Goal: Task Accomplishment & Management: Complete application form

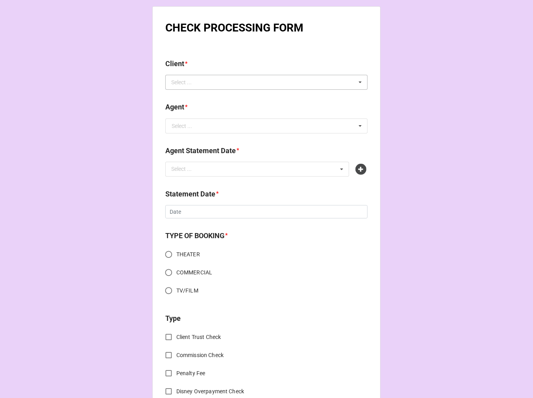
click at [225, 85] on div "Select ... No results found." at bounding box center [266, 82] width 202 height 15
type input "savanna"
click at [207, 94] on span "[PERSON_NAME]" at bounding box center [193, 97] width 42 height 6
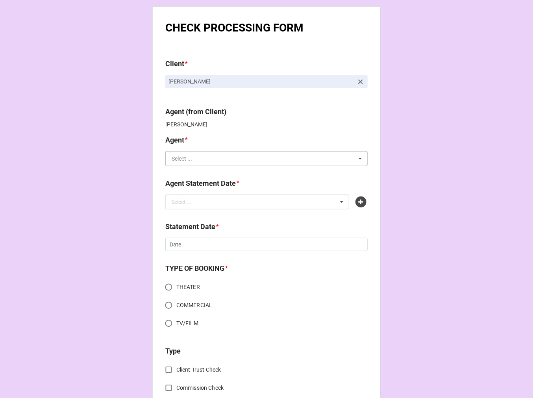
click at [195, 160] on input "text" at bounding box center [267, 159] width 202 height 14
type input "chon"
click at [183, 175] on span "[PERSON_NAME]" at bounding box center [193, 173] width 42 height 6
click at [192, 202] on div "Select ..." at bounding box center [186, 201] width 34 height 9
type input "chon"
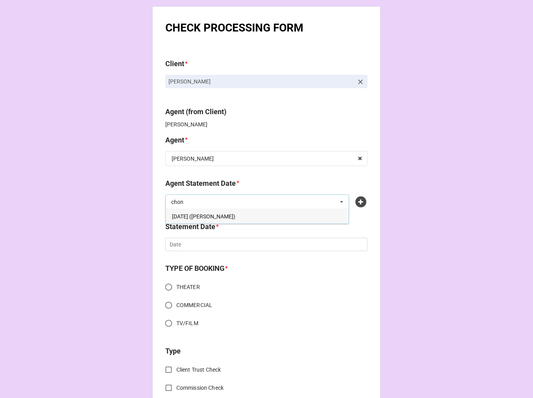
click at [210, 217] on span "SEPTEMBER 5, 2025 (CHONDRA)" at bounding box center [203, 217] width 63 height 6
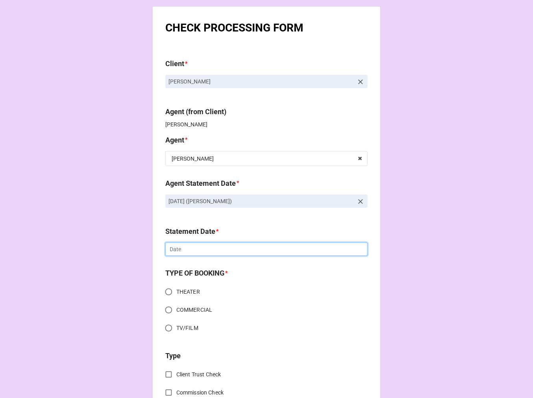
click at [205, 251] on input "text" at bounding box center [266, 249] width 202 height 13
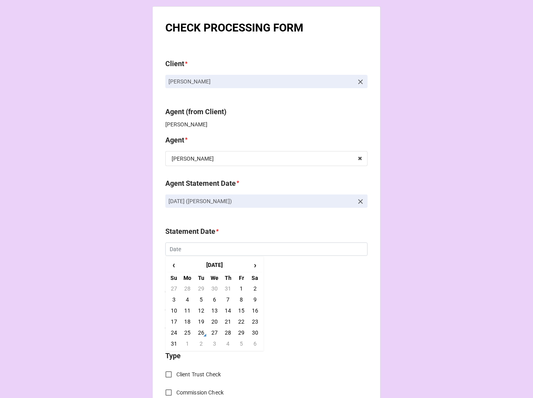
click at [238, 345] on td "5" at bounding box center [241, 343] width 13 height 11
type input "[DATE]"
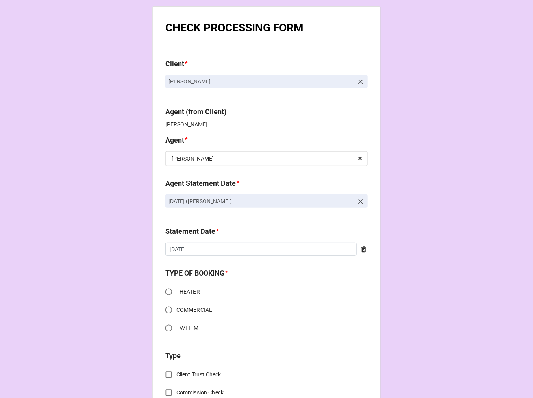
click at [165, 292] on input "THEATER" at bounding box center [168, 291] width 15 height 15
radio input "true"
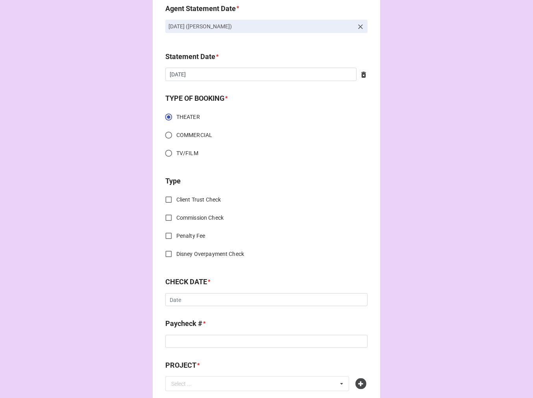
click at [168, 217] on input "Commission Check" at bounding box center [168, 217] width 15 height 15
checkbox input "true"
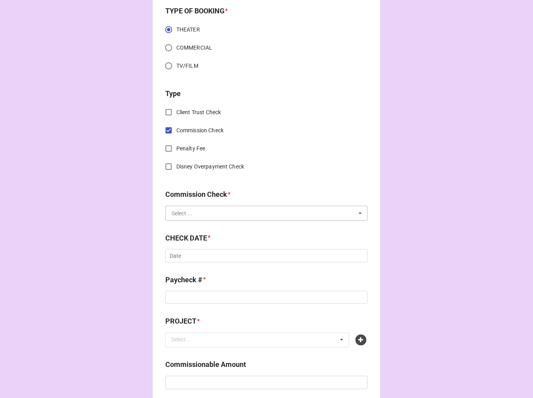
click at [198, 211] on input "text" at bounding box center [267, 213] width 202 height 14
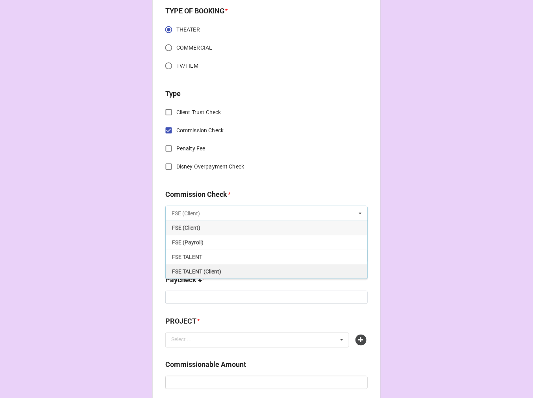
scroll to position [306, 0]
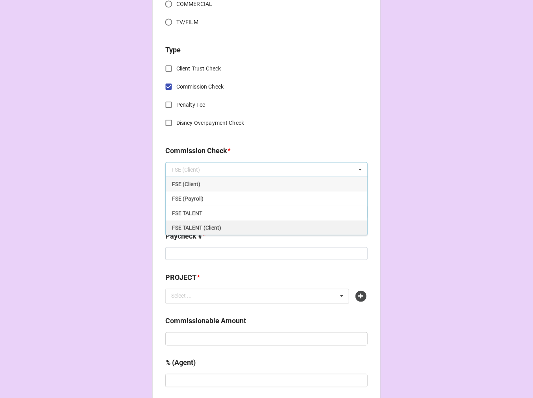
click at [189, 227] on span "FSE TALENT (Client)" at bounding box center [196, 228] width 49 height 6
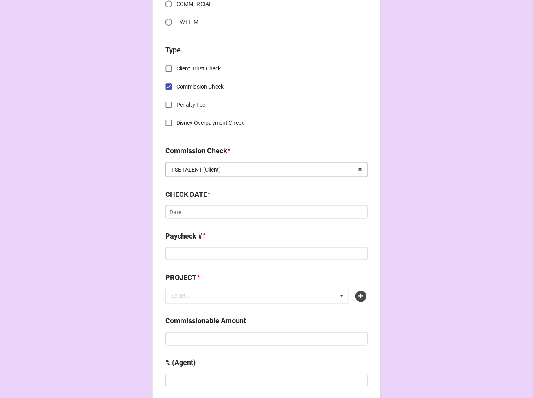
click at [191, 168] on div "FSE TALENT (Client)" at bounding box center [196, 170] width 49 height 6
click at [189, 181] on span "FSE (Client)" at bounding box center [186, 184] width 28 height 6
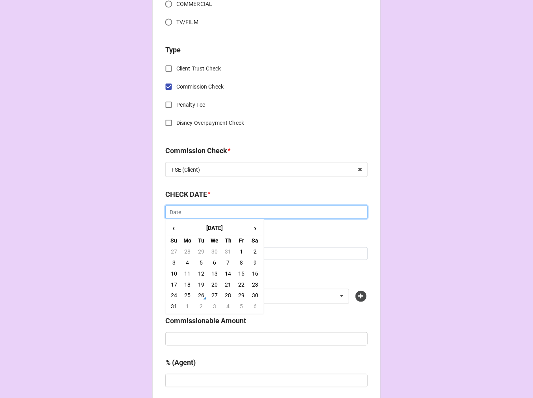
click at [183, 214] on input "text" at bounding box center [266, 212] width 202 height 13
click at [184, 294] on td "25" at bounding box center [187, 295] width 13 height 11
type input "8/25/2025"
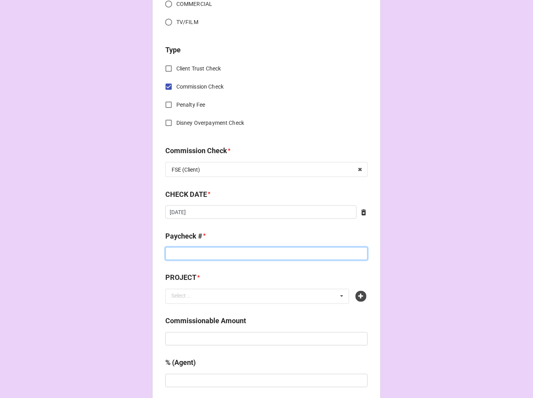
click at [181, 253] on input at bounding box center [266, 253] width 202 height 13
type input "ZELLE"
click at [362, 294] on icon at bounding box center [361, 296] width 11 height 11
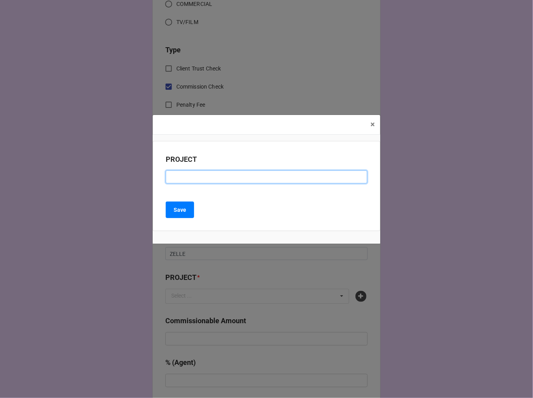
click at [193, 174] on input at bounding box center [267, 177] width 202 height 13
paste input "ANNIE (BROADWAY PALM FL)"
type input "ANNIE (BROADWAY PALM FL)"
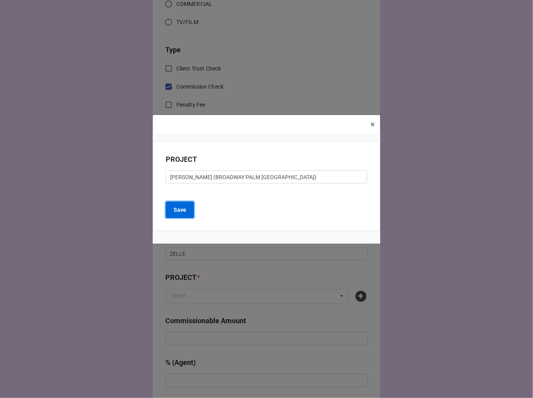
click at [187, 211] on button "Save" at bounding box center [180, 210] width 28 height 17
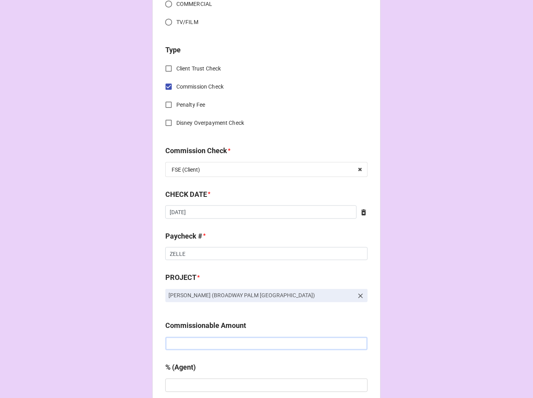
click at [218, 343] on input "text" at bounding box center [266, 343] width 202 height 13
paste input "$4,000.00"
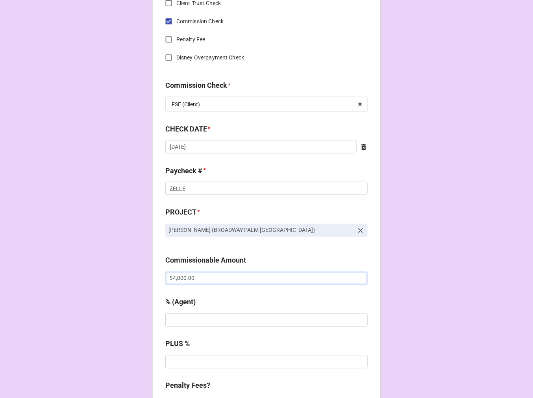
scroll to position [438, 0]
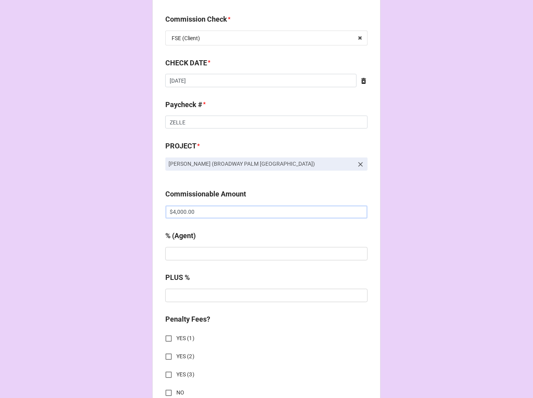
type input "$4,000.00"
drag, startPoint x: 196, startPoint y: 258, endPoint x: 191, endPoint y: 228, distance: 29.9
click at [195, 258] on input "text" at bounding box center [266, 253] width 202 height 13
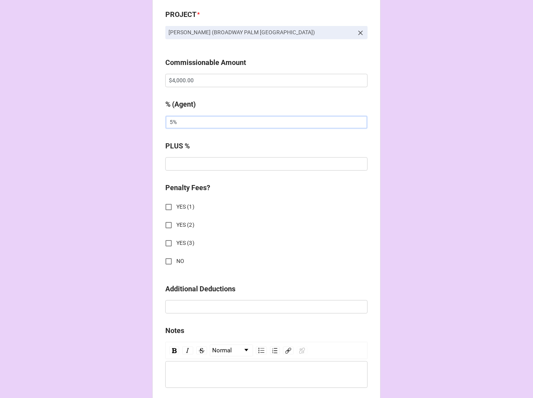
scroll to position [700, 0]
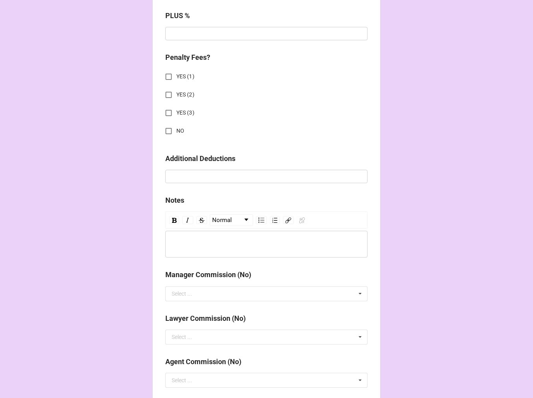
type input "5%"
click at [165, 130] on input "NO" at bounding box center [168, 130] width 15 height 15
checkbox input "true"
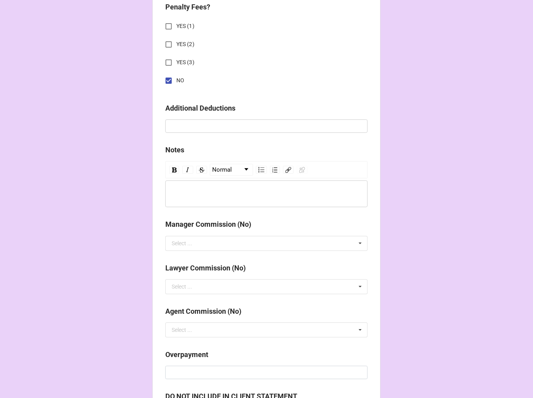
scroll to position [873, 0]
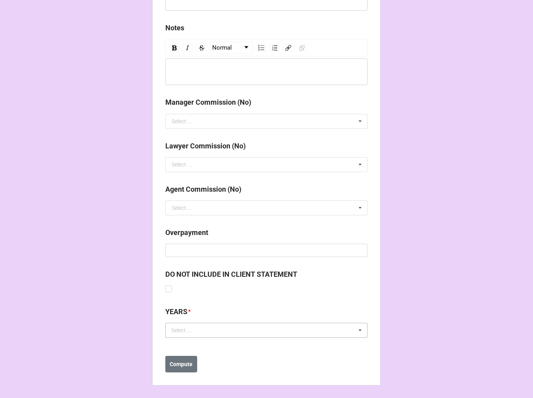
click at [194, 328] on div "Select ..." at bounding box center [186, 330] width 34 height 9
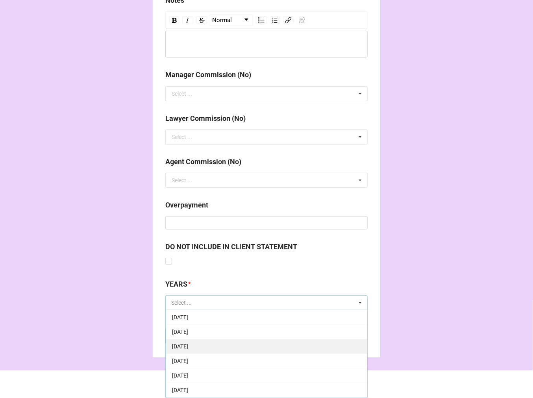
scroll to position [87, 0]
click at [214, 350] on div "[DATE]" at bounding box center [267, 346] width 202 height 15
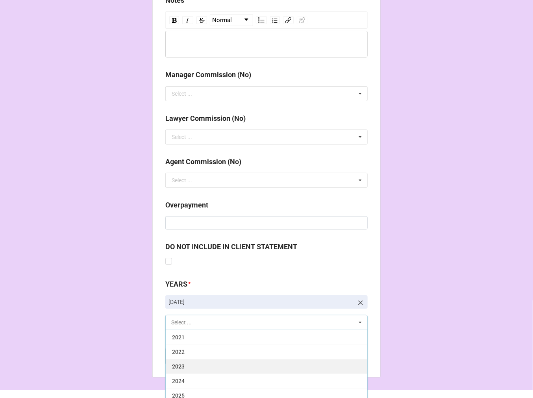
scroll to position [920, 0]
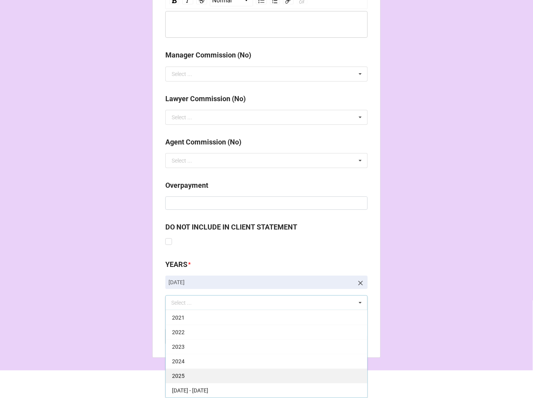
click at [186, 375] on div "2025" at bounding box center [267, 376] width 202 height 15
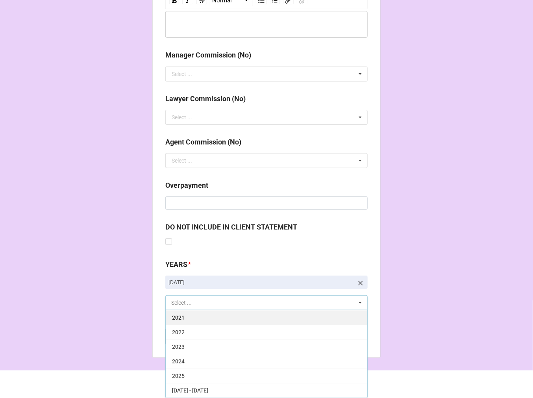
scroll to position [160, 0]
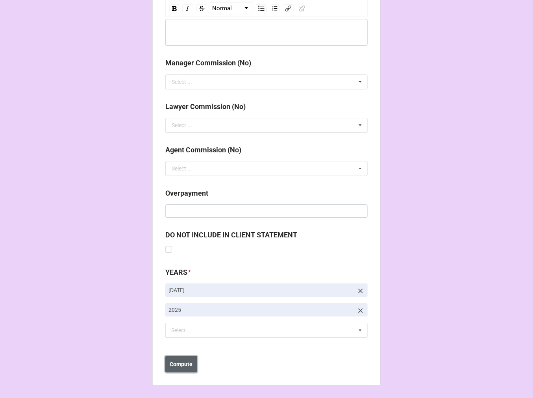
click at [180, 362] on b "Compute" at bounding box center [181, 364] width 23 height 8
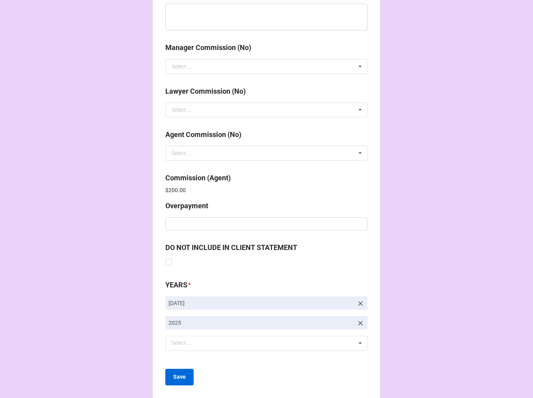
scroll to position [940, 0]
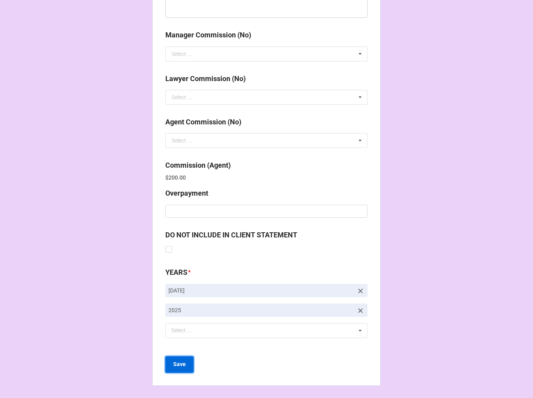
click at [185, 363] on button "Save" at bounding box center [179, 365] width 28 height 17
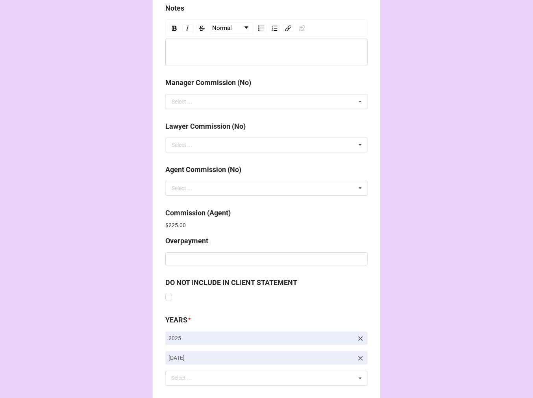
scroll to position [940, 0]
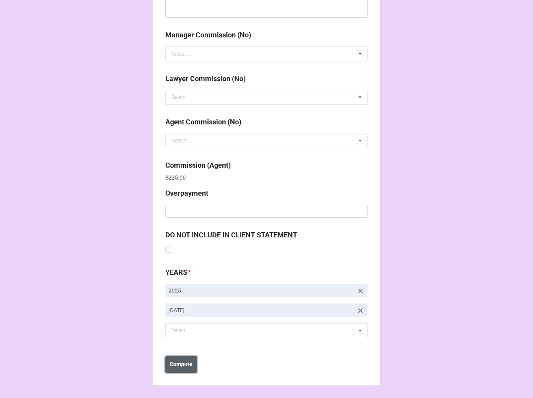
click at [184, 359] on button "Compute" at bounding box center [181, 365] width 32 height 17
click at [178, 370] on button "Save" at bounding box center [179, 365] width 28 height 17
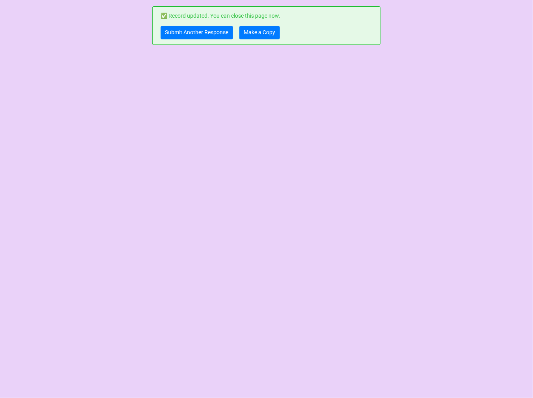
scroll to position [0, 0]
click at [254, 31] on link "Make a Copy" at bounding box center [260, 32] width 41 height 13
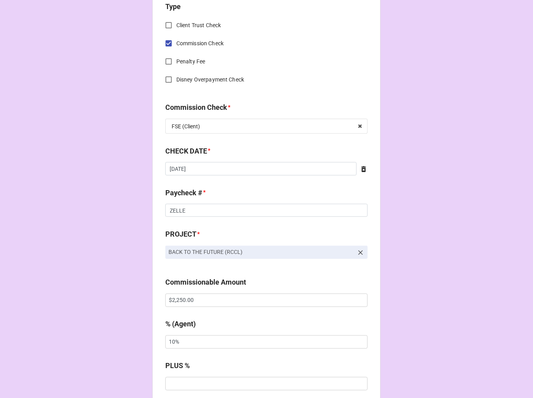
scroll to position [350, 0]
click at [230, 171] on input "8/16/2025" at bounding box center [260, 168] width 191 height 13
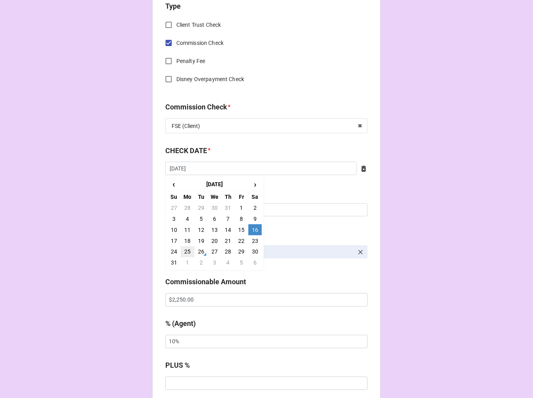
click at [183, 251] on td "25" at bounding box center [187, 252] width 13 height 11
type input "[DATE]"
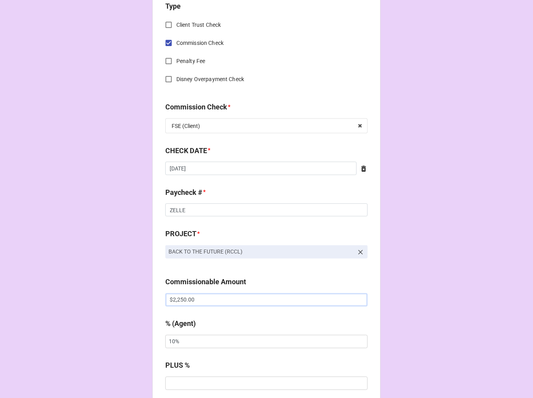
drag, startPoint x: 206, startPoint y: 305, endPoint x: 97, endPoint y: 281, distance: 111.2
click at [99, 282] on div "CHECK PROCESSING FORM Client * Nina-Simone Diaz Agent (from Client) Jen Agent *…" at bounding box center [266, 305] width 533 height 1310
paste input "483"
type input "$483.00"
drag, startPoint x: 137, startPoint y: 330, endPoint x: 103, endPoint y: 324, distance: 34.8
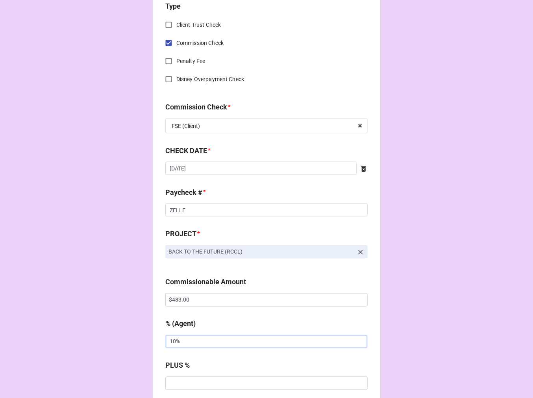
click at [119, 327] on div "CHECK PROCESSING FORM Client * Nina-Simone Diaz Agent (from Client) Jen Agent *…" at bounding box center [266, 305] width 533 height 1310
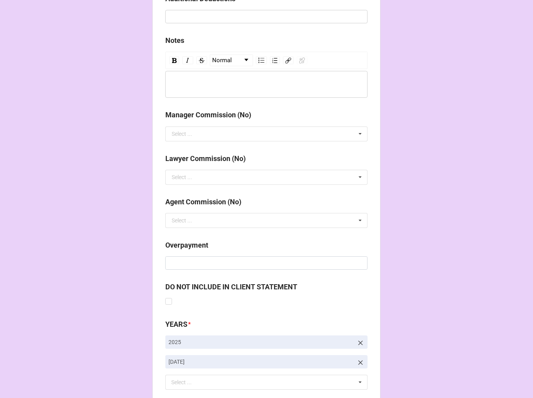
scroll to position [912, 0]
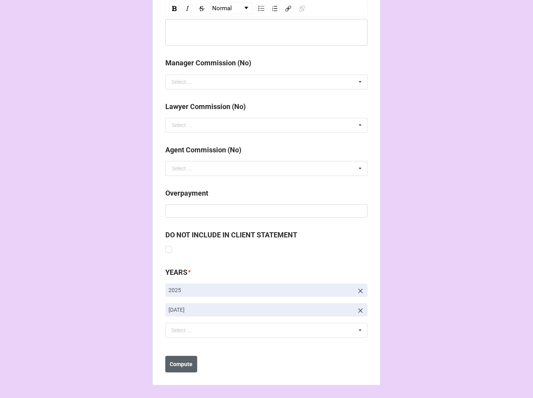
type input "5%"
click at [187, 363] on b "Compute" at bounding box center [181, 364] width 23 height 8
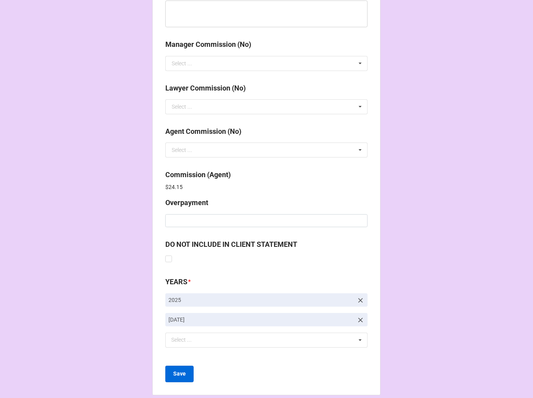
scroll to position [940, 0]
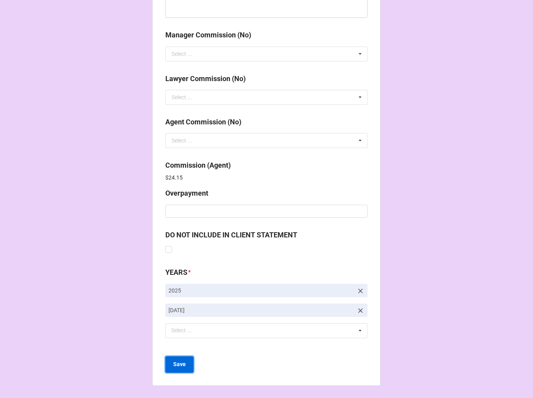
click at [173, 362] on b "Save" at bounding box center [179, 364] width 13 height 8
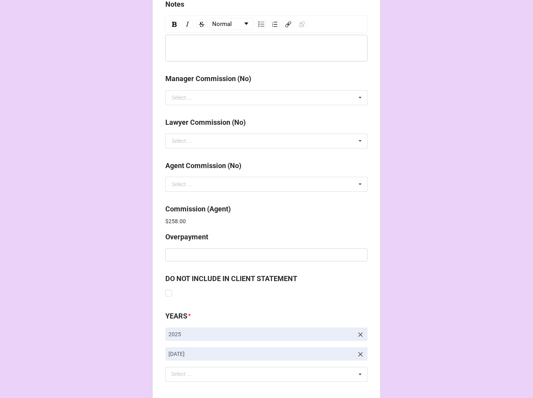
scroll to position [940, 0]
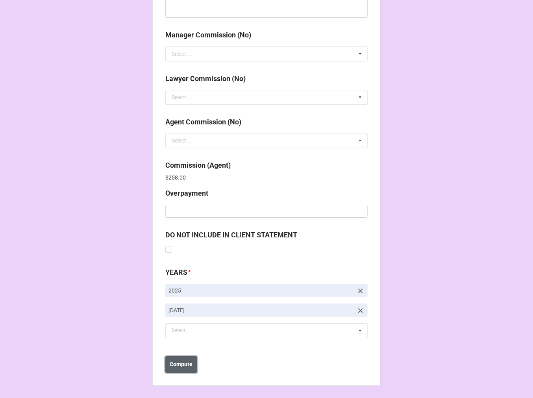
click at [186, 360] on button "Compute" at bounding box center [181, 365] width 32 height 17
click at [179, 367] on b "Save" at bounding box center [179, 364] width 13 height 8
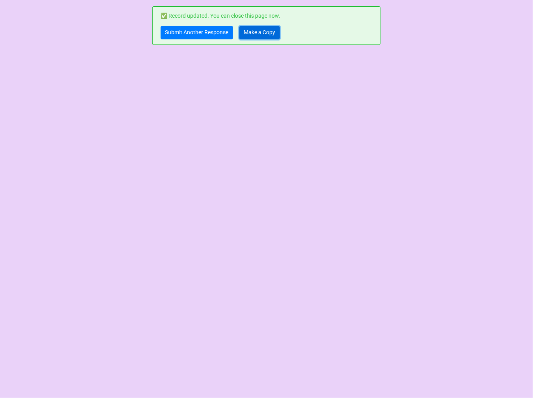
click at [256, 33] on link "Make a Copy" at bounding box center [260, 32] width 41 height 13
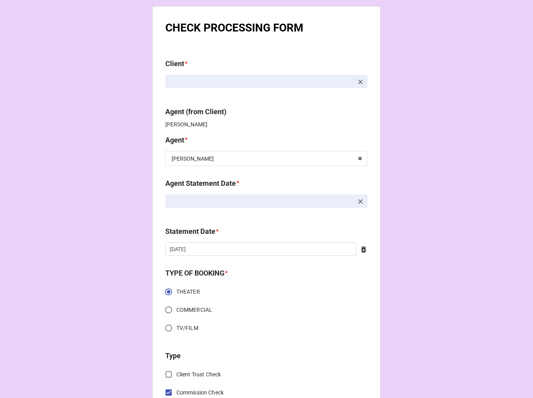
click at [359, 201] on icon at bounding box center [361, 201] width 5 height 5
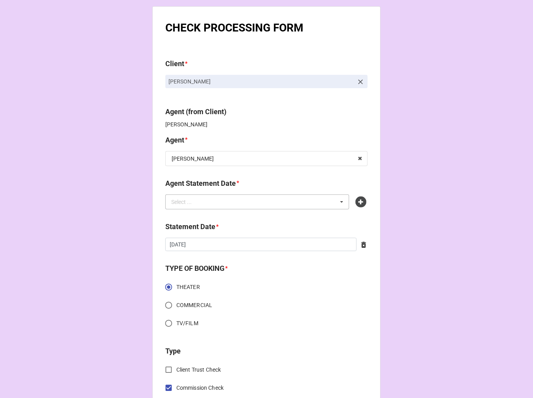
click at [301, 206] on div "Select ... No results found." at bounding box center [257, 202] width 184 height 15
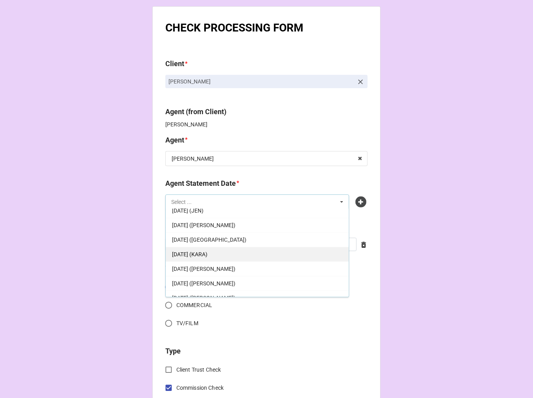
scroll to position [44, 0]
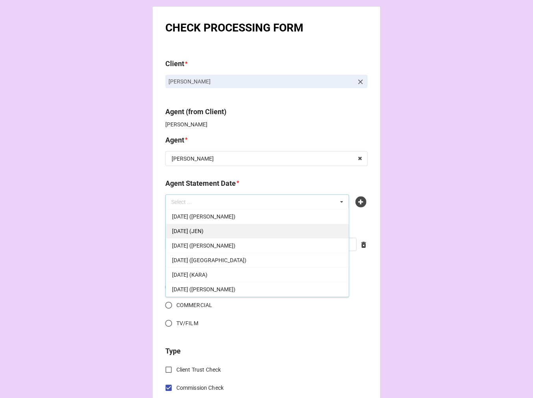
click at [204, 231] on span "SEPTEMBER 5, 2025 (JEN)" at bounding box center [188, 231] width 32 height 6
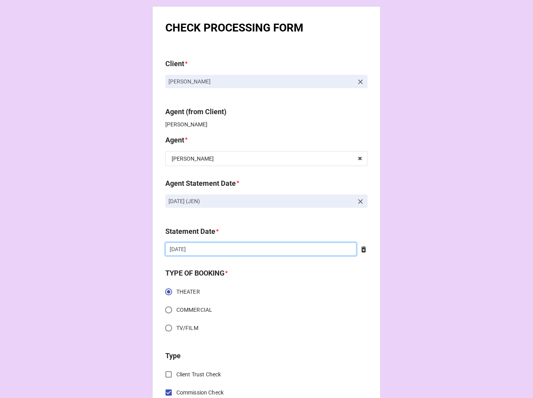
click at [224, 247] on input "8/22/2025" at bounding box center [260, 249] width 191 height 13
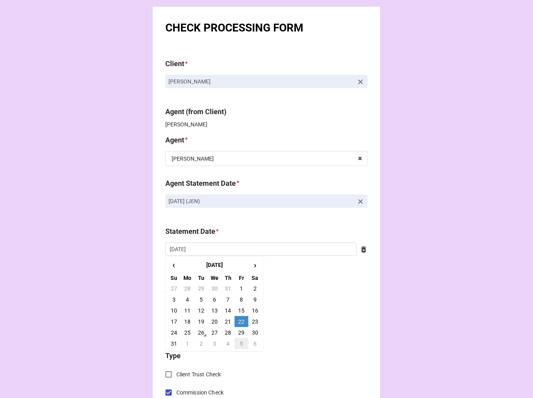
click at [239, 344] on td "5" at bounding box center [241, 343] width 13 height 11
type input "[DATE]"
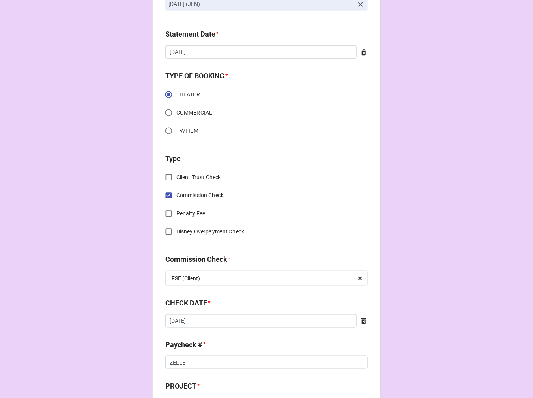
scroll to position [219, 0]
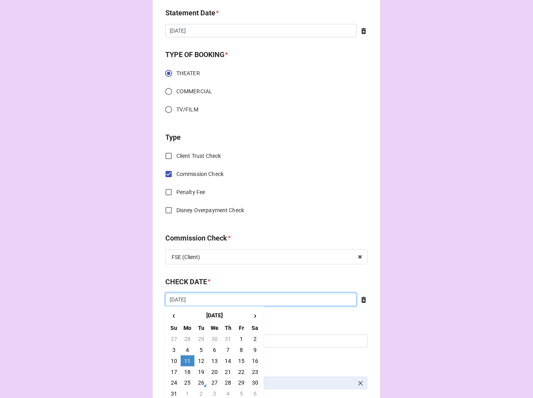
click at [222, 301] on input "8/11/2025" at bounding box center [260, 299] width 191 height 13
click at [188, 381] on td "25" at bounding box center [187, 383] width 13 height 11
type input "8/25/2025"
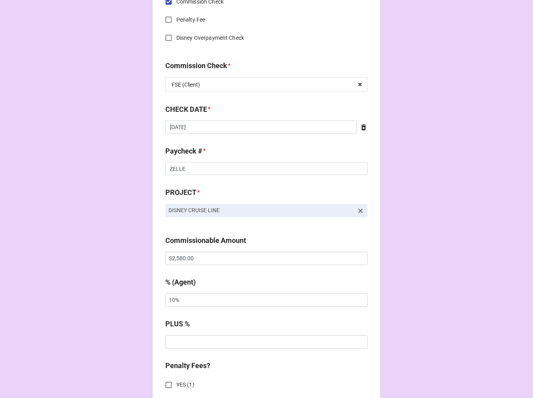
scroll to position [394, 0]
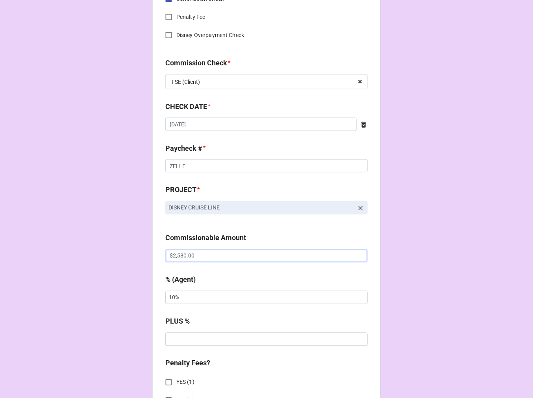
drag, startPoint x: 210, startPoint y: 253, endPoint x: 87, endPoint y: 250, distance: 123.0
click at [87, 250] on div "CHECK PROCESSING FORM Client * Randa Meierhenry Agent (from Client) Jen Agent *…" at bounding box center [266, 261] width 533 height 1310
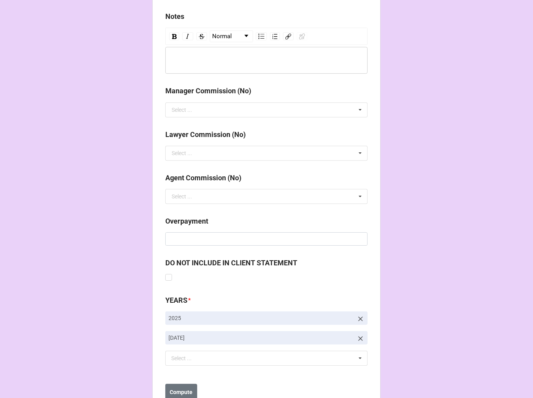
scroll to position [912, 0]
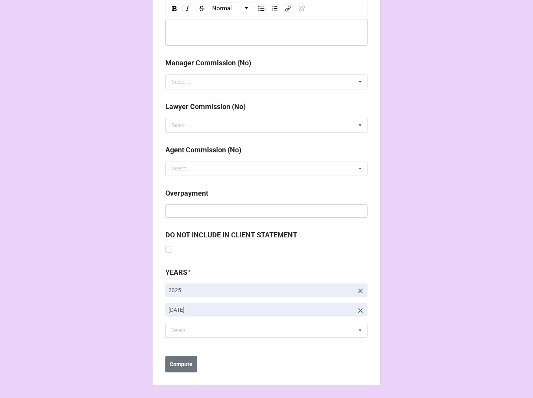
click at [357, 311] on icon at bounding box center [361, 311] width 8 height 8
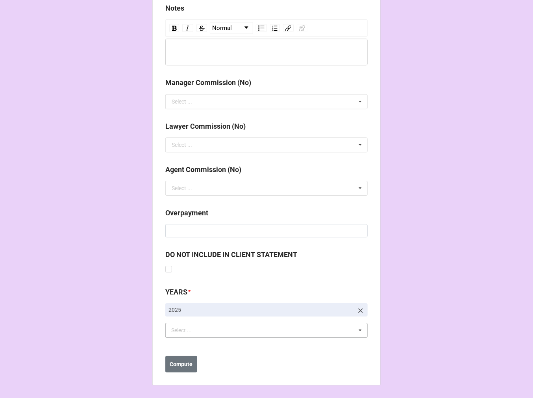
click at [171, 330] on div "Select ..." at bounding box center [186, 330] width 34 height 9
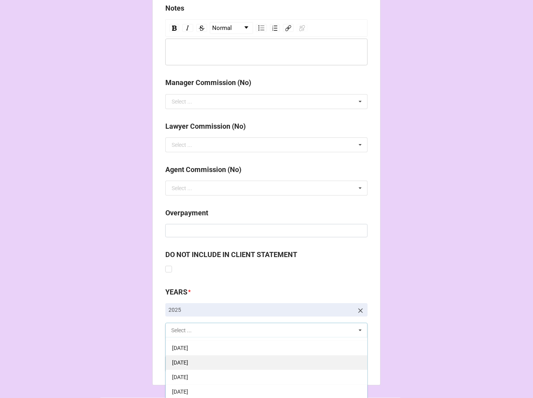
scroll to position [87, 0]
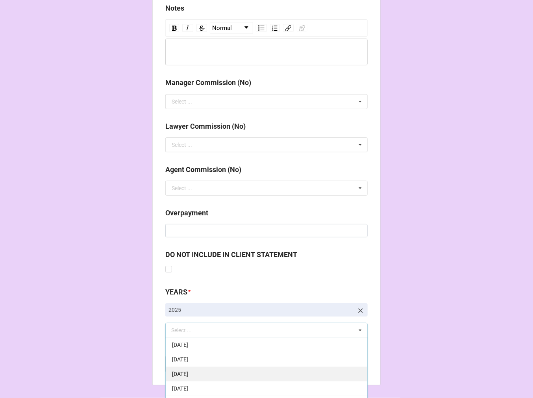
click at [228, 371] on div "[DATE]" at bounding box center [267, 374] width 202 height 15
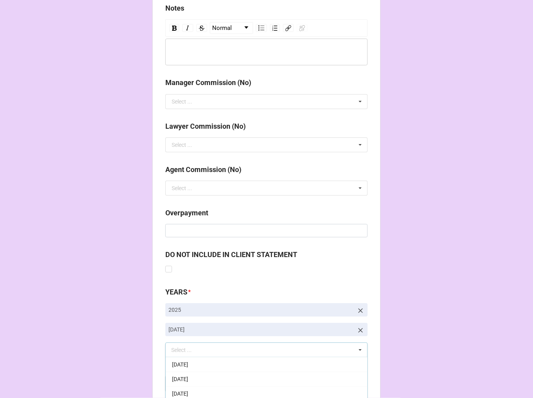
click at [172, 385] on b "Compute" at bounding box center [181, 384] width 23 height 8
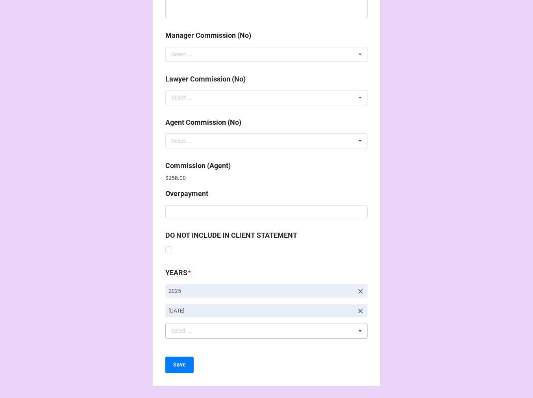
scroll to position [940, 0]
click at [184, 364] on button "Save" at bounding box center [179, 365] width 28 height 17
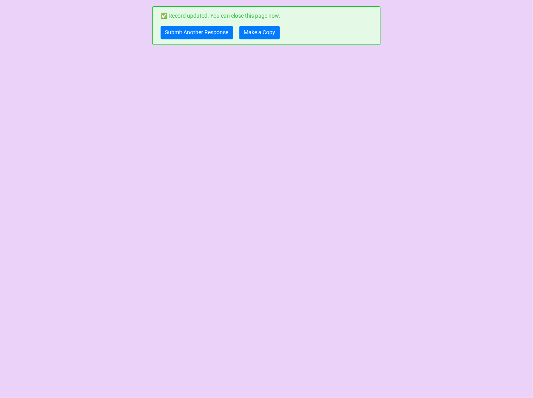
scroll to position [0, 0]
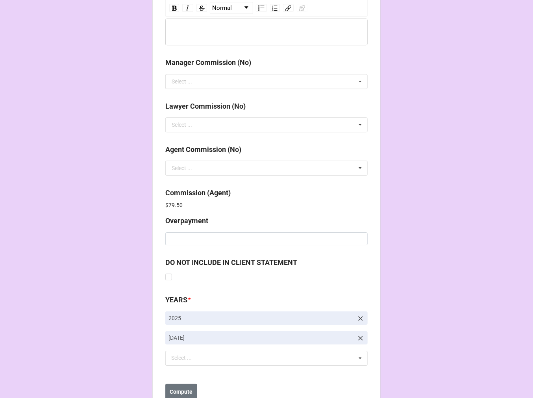
scroll to position [940, 0]
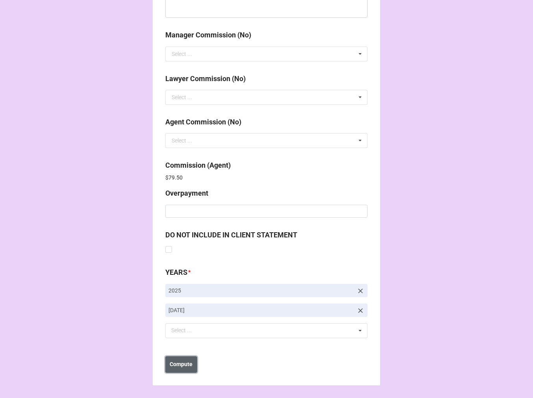
click at [179, 368] on b "Compute" at bounding box center [181, 364] width 23 height 8
click at [179, 368] on b "Save" at bounding box center [179, 364] width 13 height 8
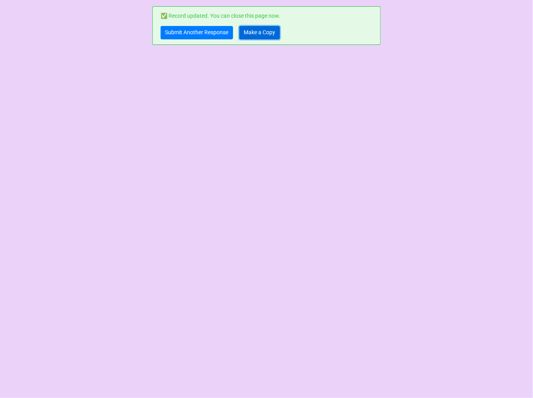
click at [267, 29] on link "Make a Copy" at bounding box center [260, 32] width 41 height 13
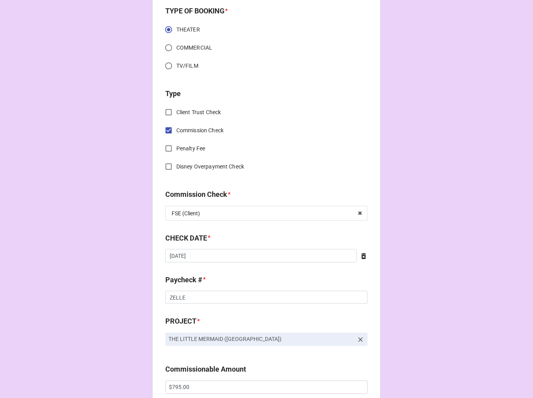
scroll to position [350, 0]
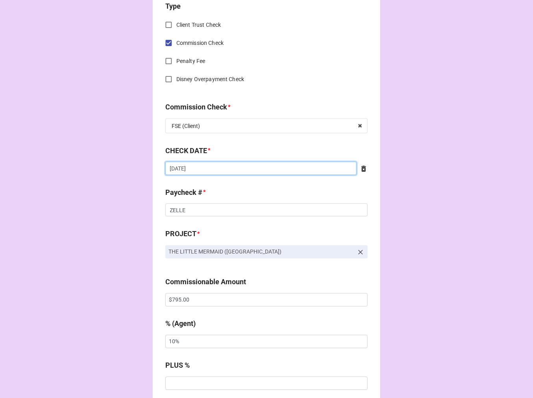
drag, startPoint x: 198, startPoint y: 169, endPoint x: 211, endPoint y: 186, distance: 21.3
click at [198, 169] on input "8/24/2025" at bounding box center [260, 168] width 191 height 13
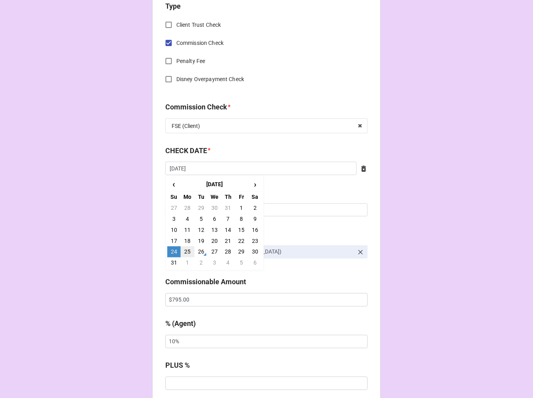
click at [186, 249] on td "25" at bounding box center [187, 252] width 13 height 11
type input "8/25/2025"
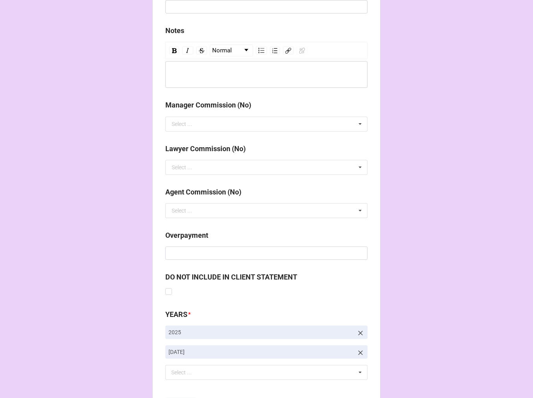
scroll to position [912, 0]
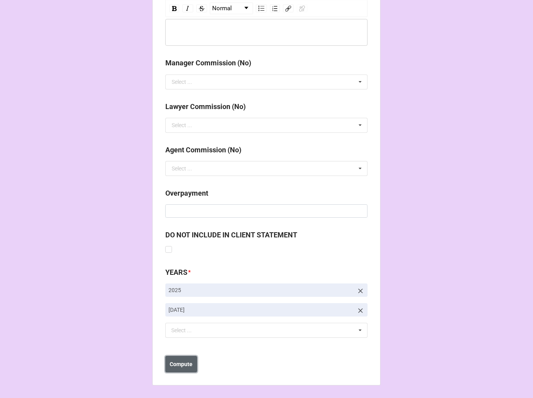
click at [180, 369] on button "Compute" at bounding box center [181, 364] width 32 height 17
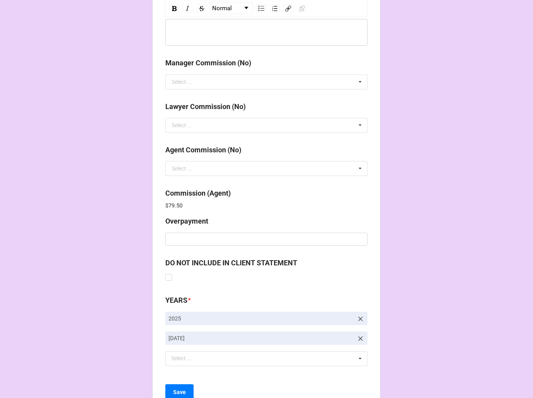
scroll to position [940, 0]
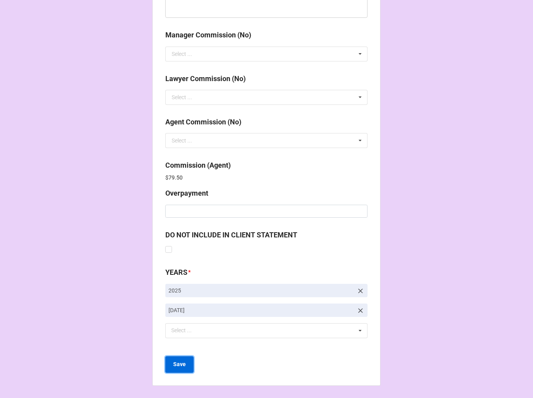
click at [175, 369] on button "Save" at bounding box center [179, 365] width 28 height 17
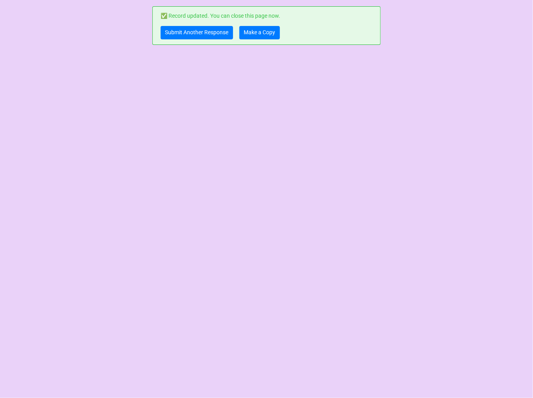
scroll to position [0, 0]
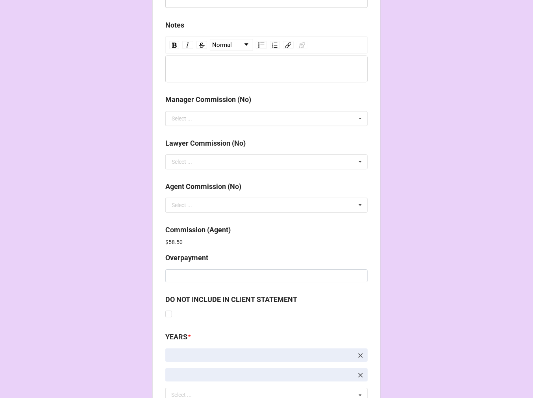
scroll to position [940, 0]
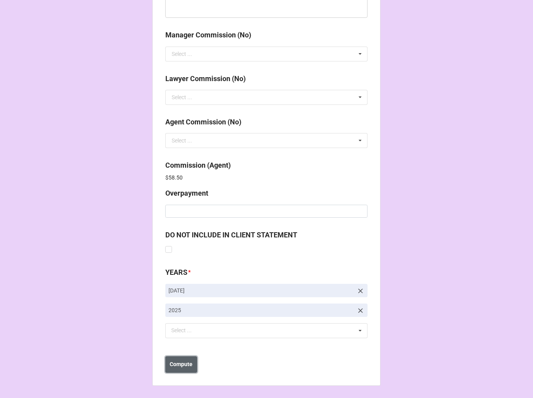
click at [178, 365] on b "Compute" at bounding box center [181, 364] width 23 height 8
click at [178, 365] on b "Save" at bounding box center [179, 364] width 13 height 8
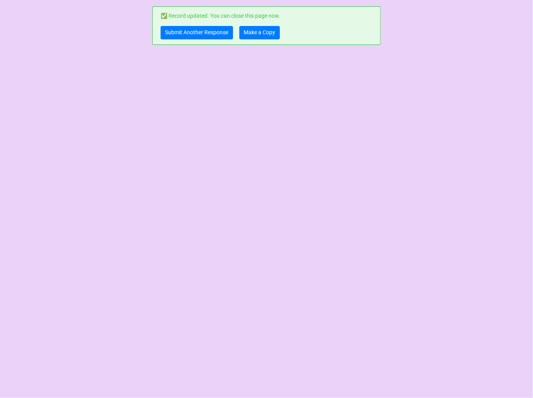
scroll to position [0, 0]
click at [262, 33] on link "Make a Copy" at bounding box center [260, 32] width 41 height 13
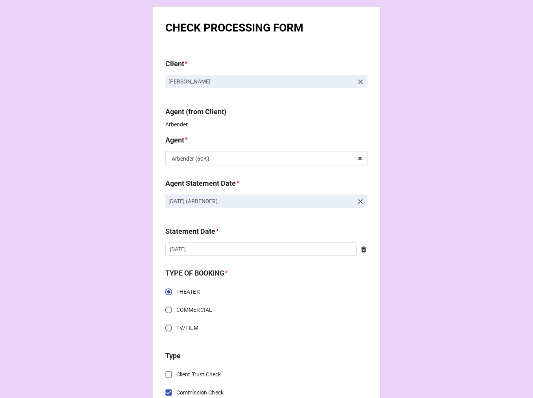
click at [359, 201] on icon at bounding box center [361, 201] width 5 height 5
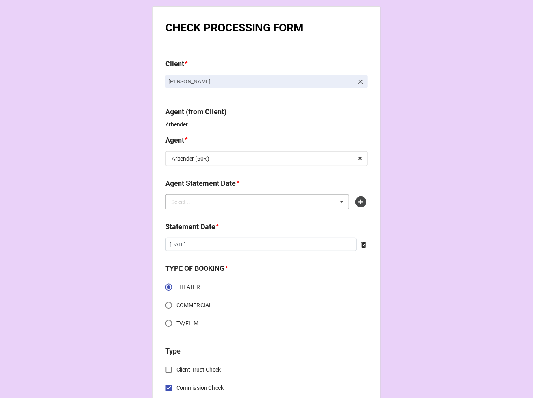
click at [308, 202] on div "Select ... No results found." at bounding box center [257, 202] width 184 height 15
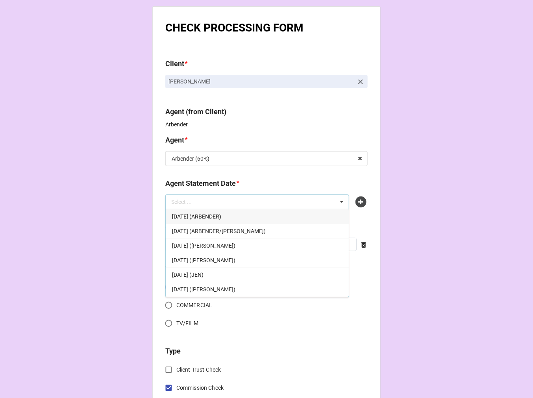
click at [210, 216] on span "[DATE] (ARBENDER)" at bounding box center [196, 217] width 49 height 6
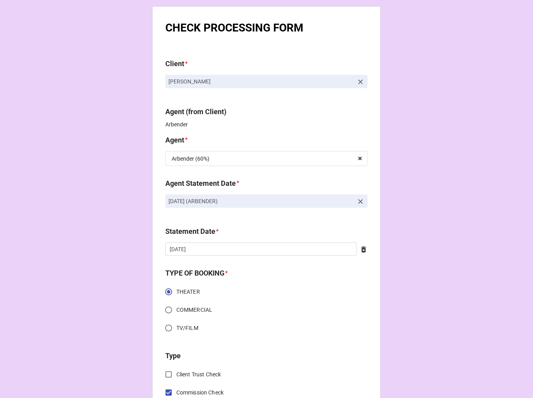
click at [361, 250] on icon at bounding box center [364, 250] width 8 height 8
click at [215, 246] on input "text" at bounding box center [266, 249] width 202 height 13
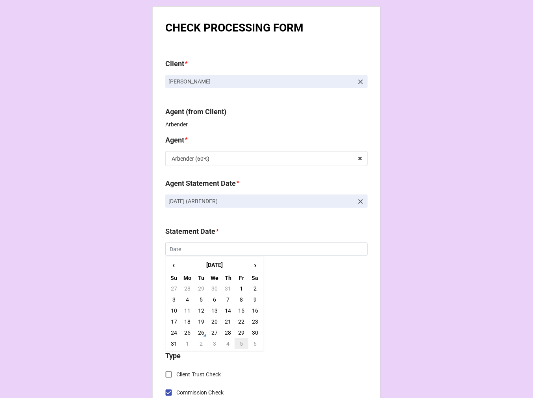
click at [241, 347] on td "5" at bounding box center [241, 343] width 13 height 11
type input "[DATE]"
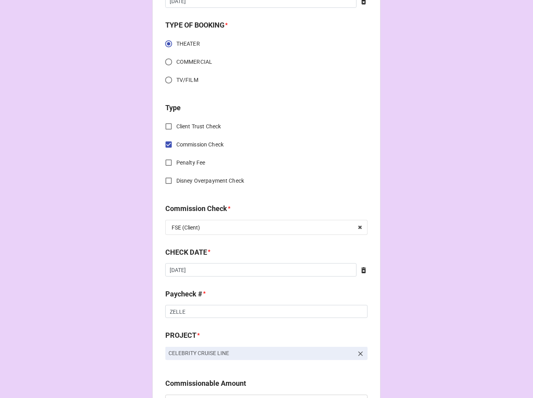
scroll to position [306, 0]
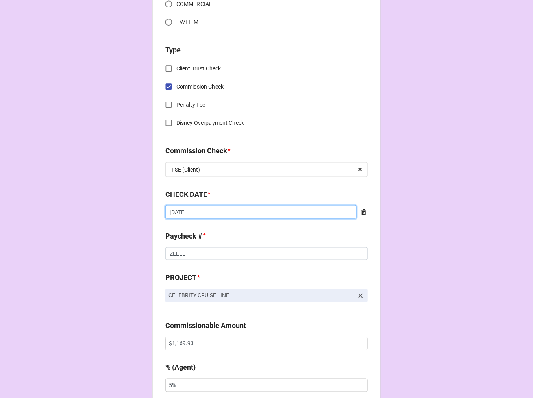
click at [208, 211] on input "5/17/2025" at bounding box center [260, 212] width 191 height 13
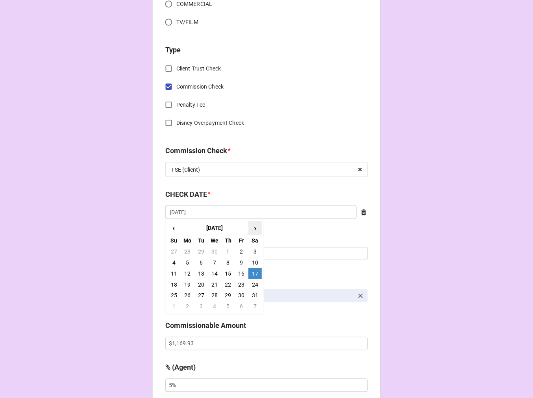
click at [258, 228] on span "›" at bounding box center [255, 228] width 13 height 13
click at [199, 294] on td "26" at bounding box center [201, 295] width 13 height 11
type input "[DATE]"
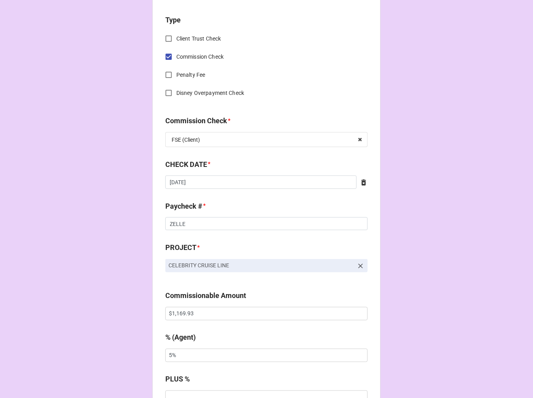
scroll to position [394, 0]
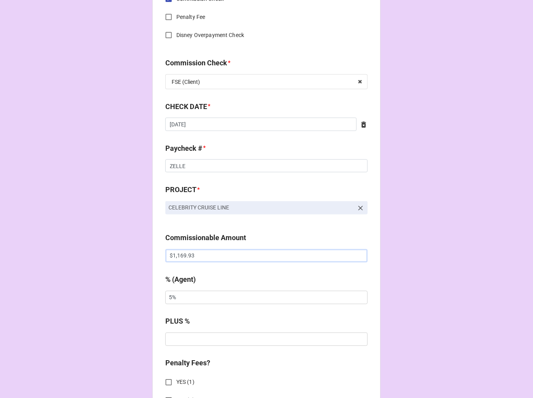
click at [178, 259] on input "$1,169.93" at bounding box center [266, 255] width 202 height 13
type input "$2,500.00"
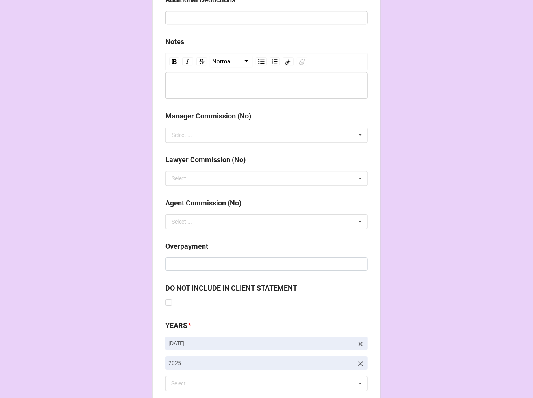
scroll to position [912, 0]
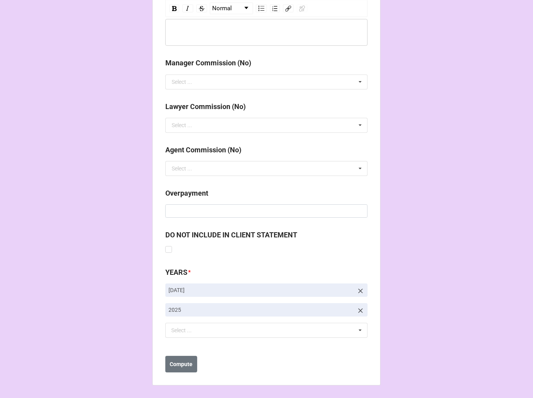
type input "10%"
click at [357, 288] on icon at bounding box center [361, 291] width 8 height 8
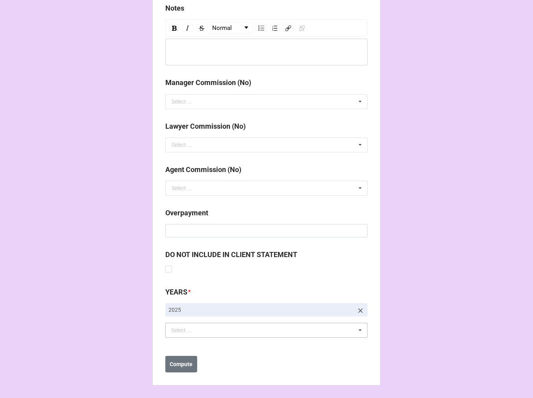
click at [193, 333] on div "Select ..." at bounding box center [186, 330] width 34 height 9
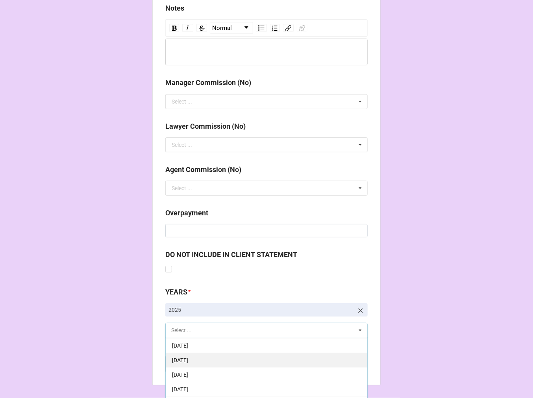
scroll to position [87, 0]
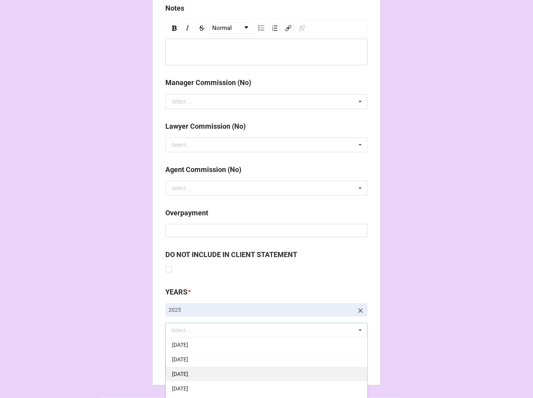
click at [221, 376] on div "[DATE]" at bounding box center [267, 374] width 202 height 15
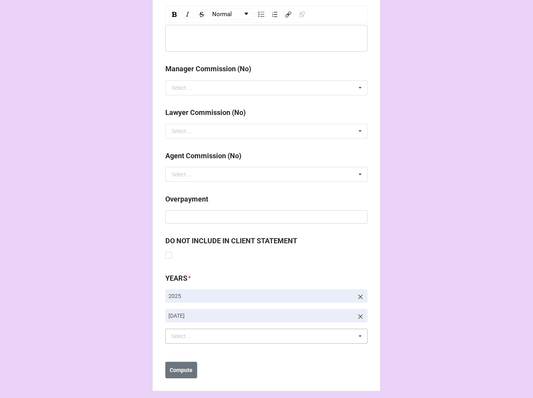
scroll to position [912, 0]
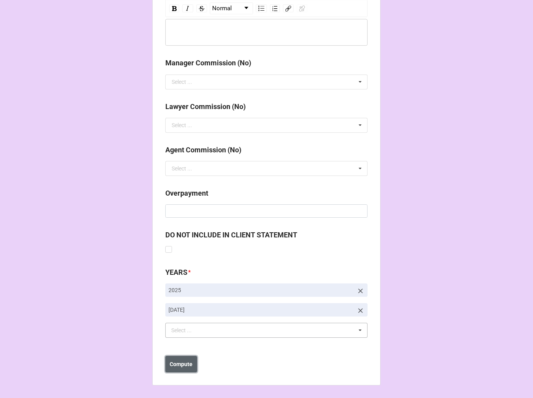
click at [179, 368] on button "Compute" at bounding box center [181, 364] width 32 height 17
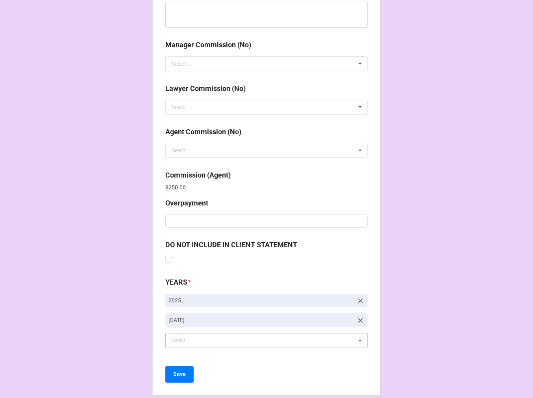
scroll to position [940, 0]
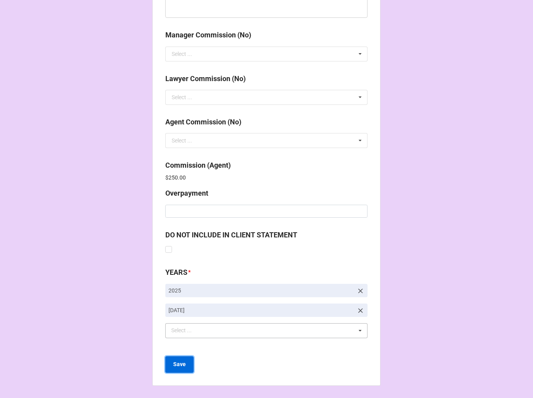
click at [176, 360] on b "Save" at bounding box center [179, 364] width 13 height 8
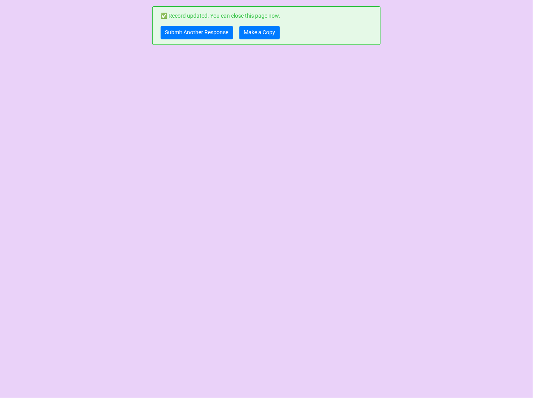
scroll to position [0, 0]
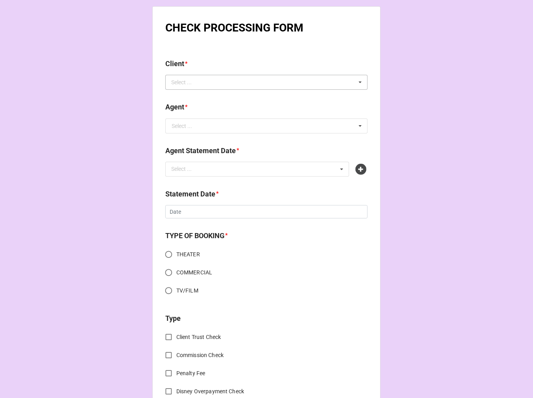
click at [188, 84] on div "Select ..." at bounding box center [186, 82] width 34 height 9
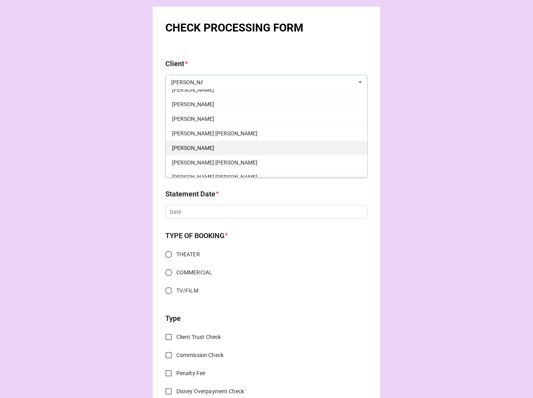
scroll to position [175, 0]
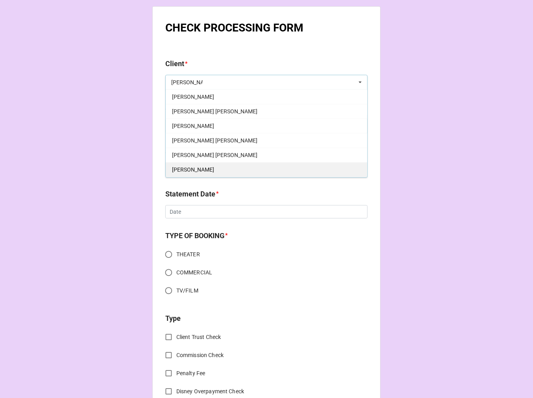
type input "[PERSON_NAME]"
click at [205, 169] on span "[PERSON_NAME]" at bounding box center [193, 170] width 42 height 6
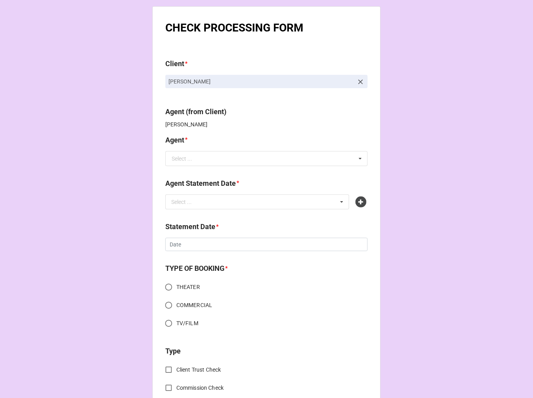
click at [205, 161] on input "text" at bounding box center [267, 159] width 202 height 14
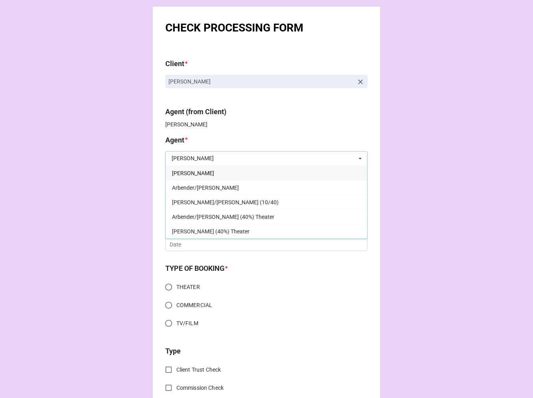
type input "[PERSON_NAME]"
click at [184, 174] on div "[PERSON_NAME]" at bounding box center [267, 173] width 202 height 15
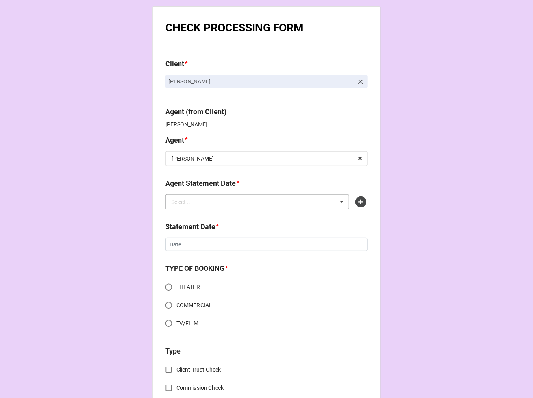
click at [223, 207] on div "Select ... No results found." at bounding box center [257, 202] width 184 height 15
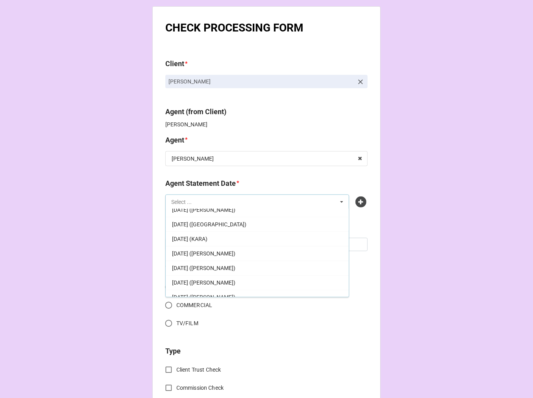
scroll to position [87, 0]
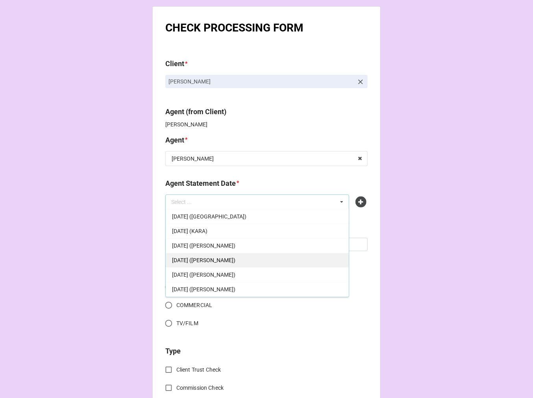
click at [227, 262] on span "[DATE] ([PERSON_NAME])" at bounding box center [203, 260] width 63 height 6
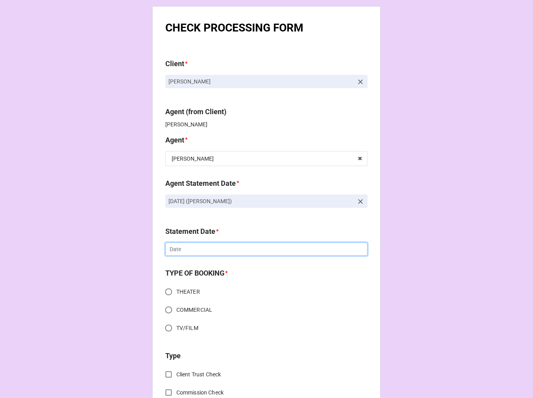
click at [192, 246] on input "text" at bounding box center [266, 249] width 202 height 13
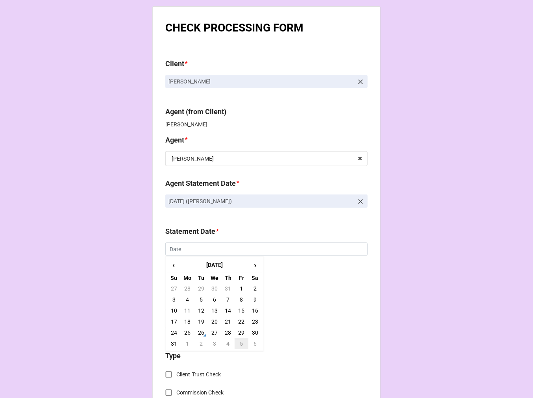
click at [235, 345] on td "5" at bounding box center [241, 343] width 13 height 11
type input "[DATE]"
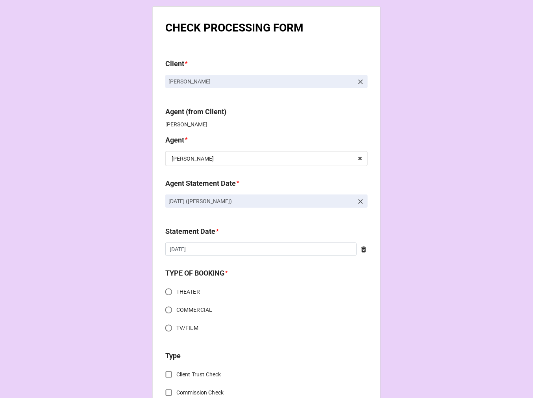
click at [167, 291] on input "THEATER" at bounding box center [168, 291] width 15 height 15
radio input "true"
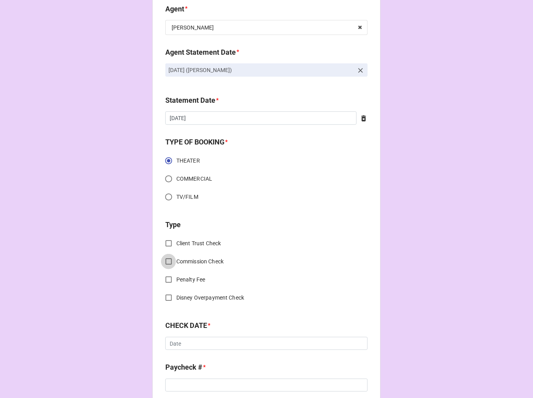
click at [167, 263] on input "Commission Check" at bounding box center [168, 261] width 15 height 15
checkbox input "true"
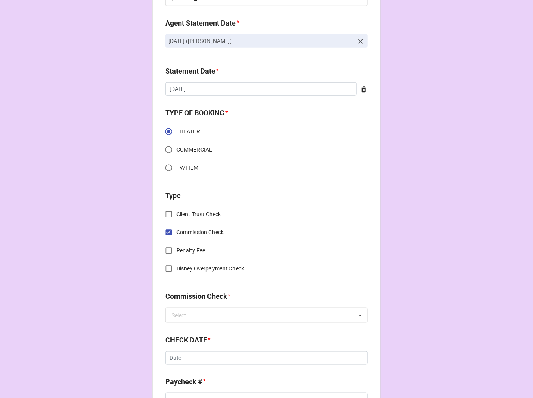
scroll to position [219, 0]
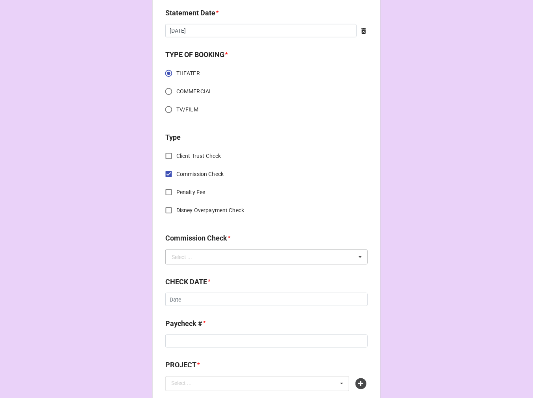
click at [180, 259] on div "Select ..." at bounding box center [182, 257] width 20 height 6
click at [213, 268] on div "FSE (Client)" at bounding box center [267, 271] width 202 height 15
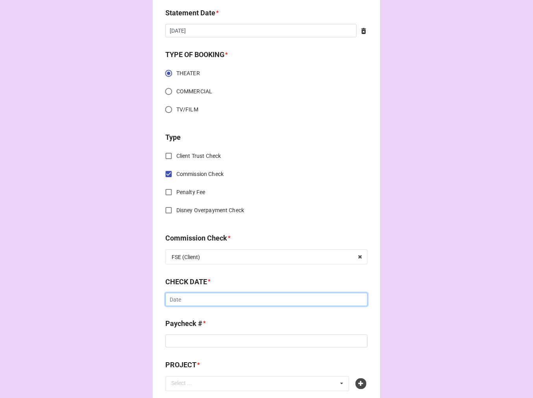
click at [205, 304] on input "text" at bounding box center [266, 299] width 202 height 13
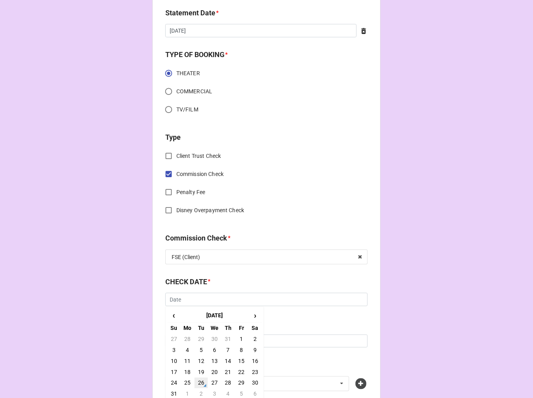
click at [196, 383] on td "26" at bounding box center [201, 383] width 13 height 11
type input "[DATE]"
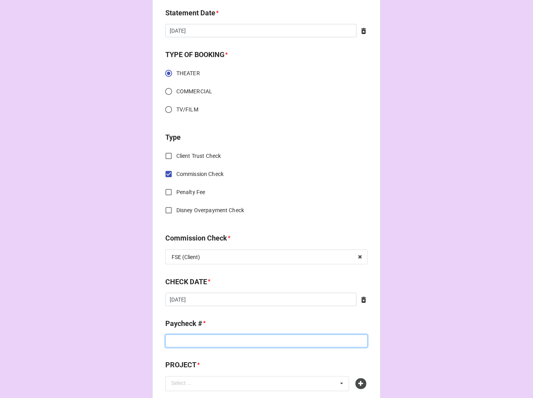
click at [197, 343] on input at bounding box center [266, 341] width 202 height 13
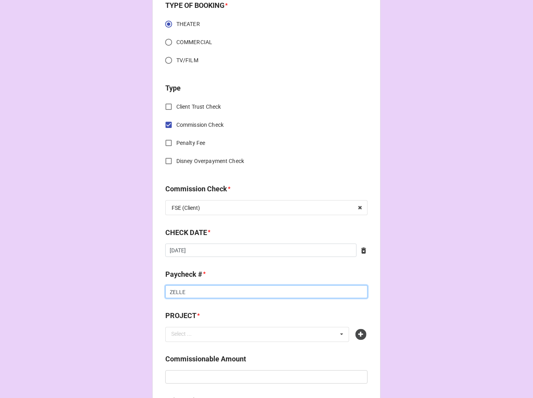
scroll to position [394, 0]
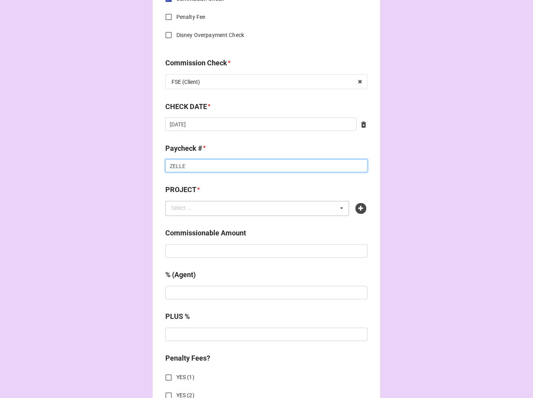
type input "ZELLE"
click at [194, 212] on div "Select ..." at bounding box center [186, 208] width 34 height 9
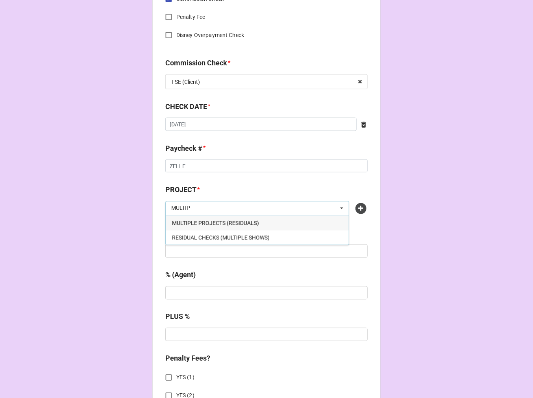
type input "MULTIP"
click at [211, 222] on span "MULTIPLE PROJECTS (RESIDUALS)" at bounding box center [215, 223] width 87 height 6
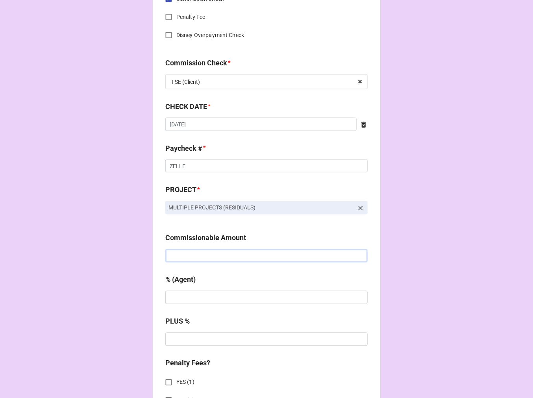
click at [197, 256] on input "text" at bounding box center [266, 255] width 202 height 13
paste input "$1,901.36"
type input "$1,901.36"
click at [190, 300] on input "text" at bounding box center [266, 297] width 202 height 13
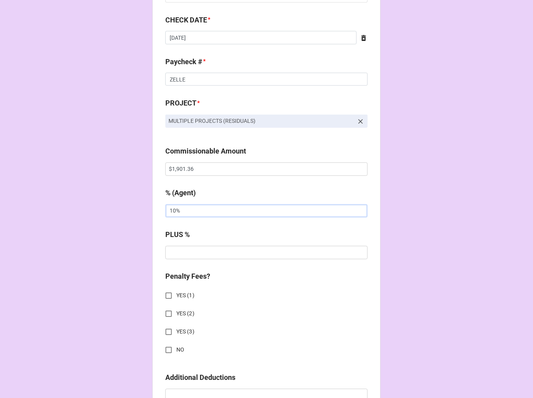
scroll to position [613, 0]
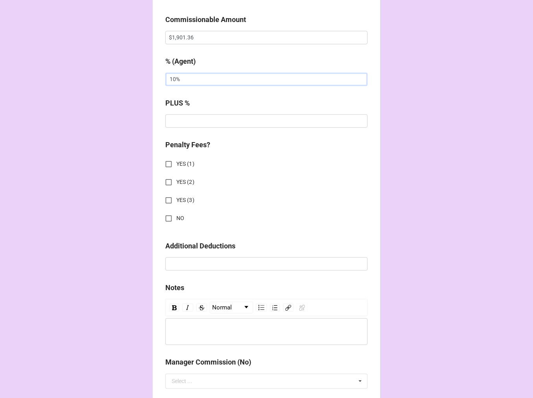
type input "10%"
drag, startPoint x: 168, startPoint y: 215, endPoint x: 180, endPoint y: 213, distance: 11.8
click at [169, 214] on input "NO" at bounding box center [168, 218] width 15 height 15
checkbox input "true"
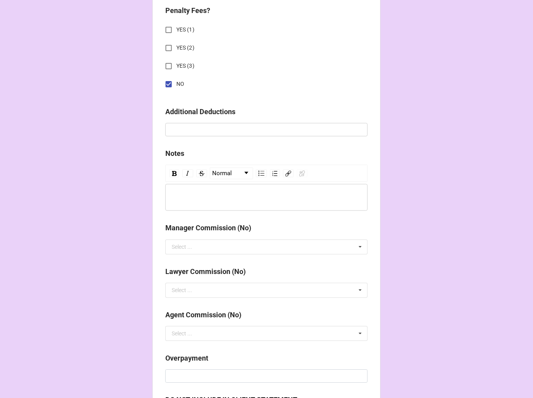
scroll to position [873, 0]
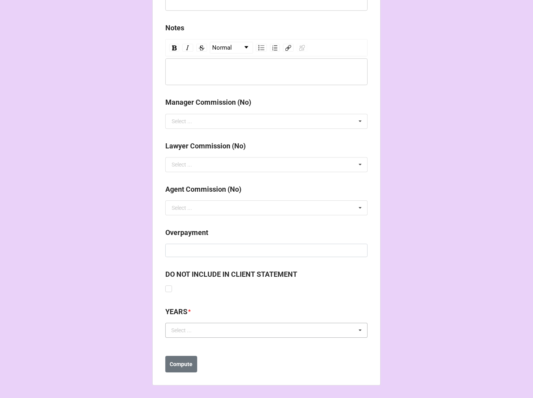
click at [215, 329] on div "Select ... No results found." at bounding box center [266, 330] width 202 height 15
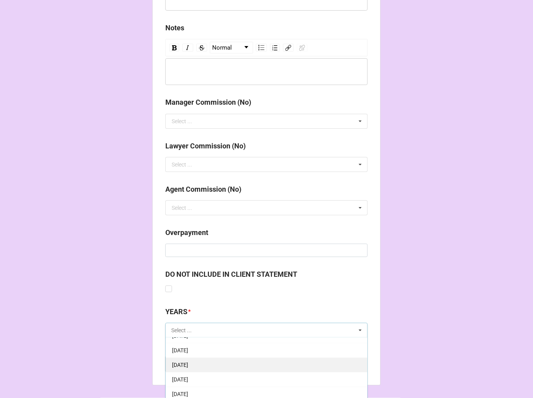
scroll to position [87, 0]
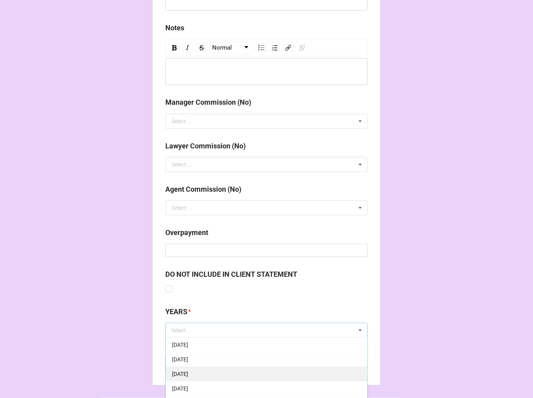
click at [238, 370] on div "[DATE]" at bounding box center [267, 374] width 202 height 15
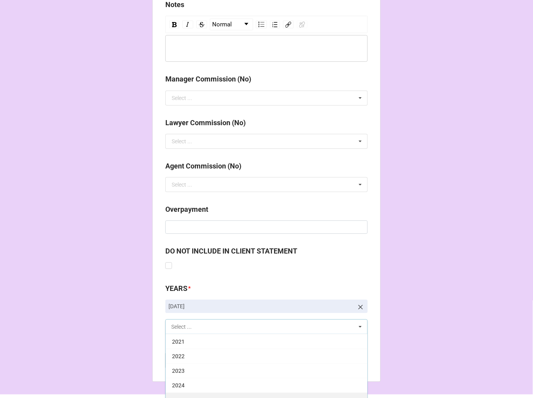
scroll to position [916, 0]
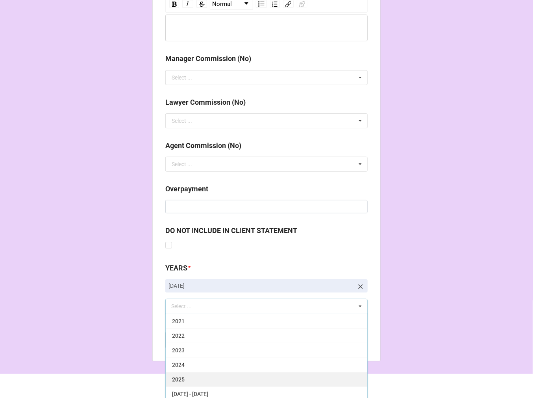
click at [206, 375] on div "2025" at bounding box center [267, 379] width 202 height 15
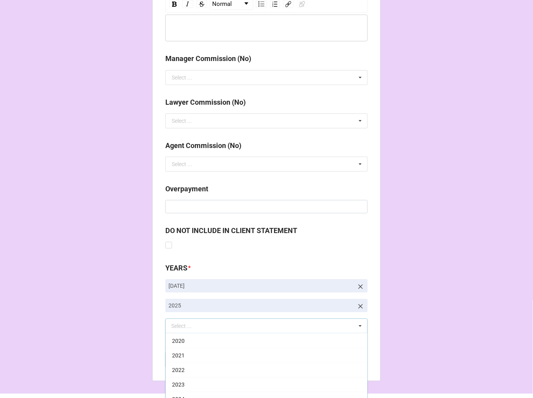
drag, startPoint x: 392, startPoint y: 250, endPoint x: 355, endPoint y: 279, distance: 46.6
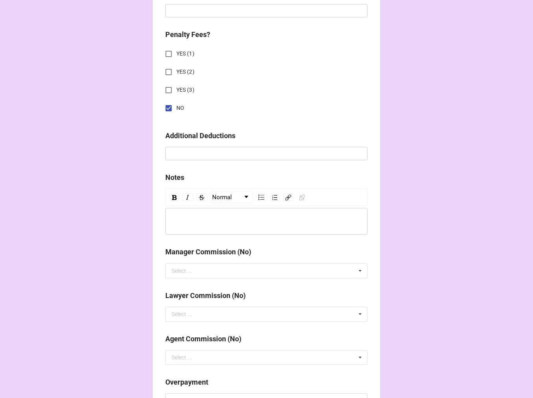
scroll to position [825, 0]
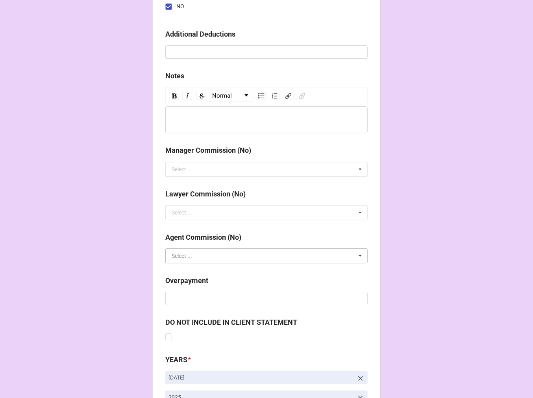
click at [208, 253] on input "text" at bounding box center [267, 256] width 202 height 14
click at [192, 273] on div "NO" at bounding box center [267, 270] width 202 height 15
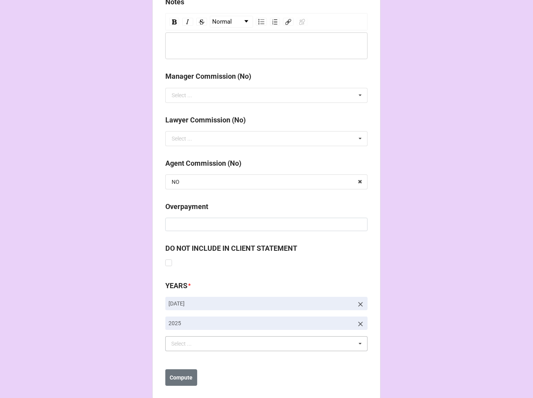
scroll to position [912, 0]
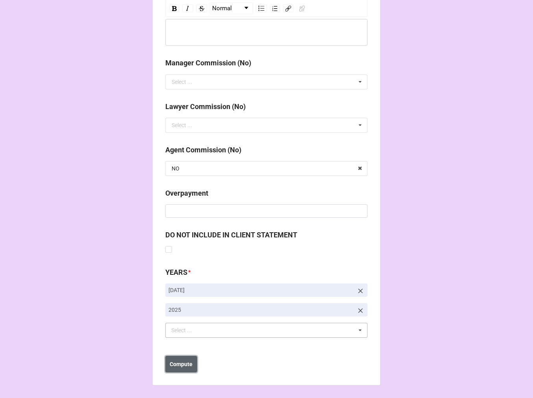
click at [174, 366] on b "Compute" at bounding box center [181, 364] width 23 height 8
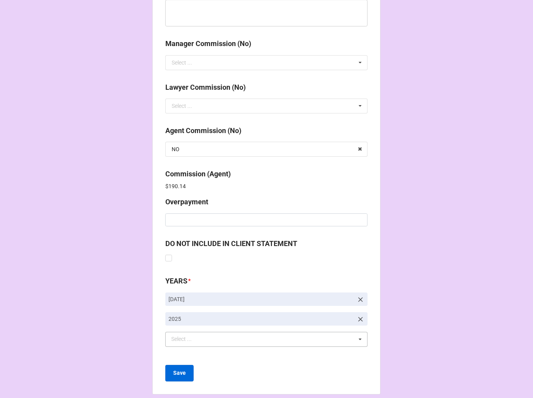
scroll to position [940, 0]
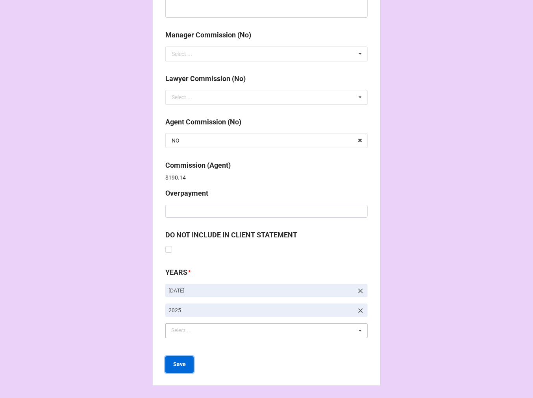
click at [184, 365] on button "Save" at bounding box center [179, 365] width 28 height 17
